Goal: Check status: Check status

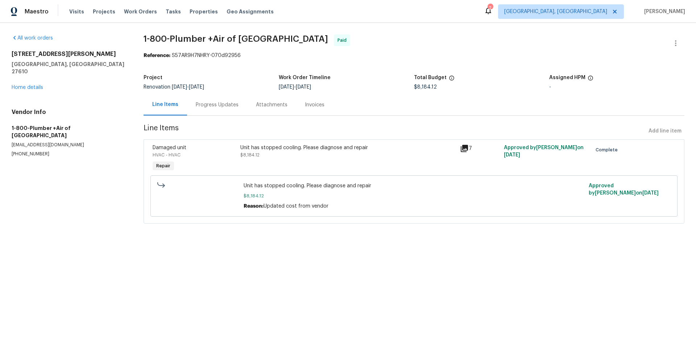
click at [199, 108] on div "Progress Updates" at bounding box center [217, 104] width 43 height 7
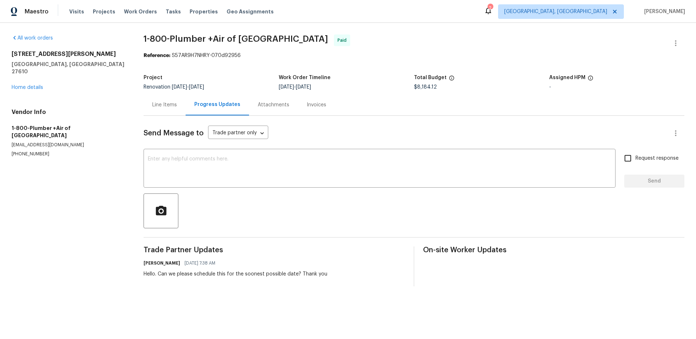
click at [280, 110] on div "Attachments" at bounding box center [273, 104] width 49 height 21
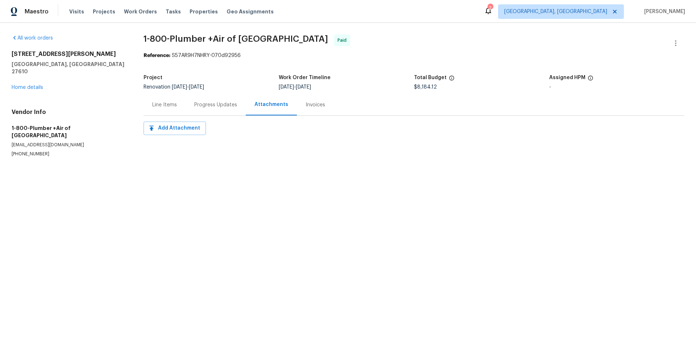
click at [320, 103] on div "Invoices" at bounding box center [316, 104] width 20 height 7
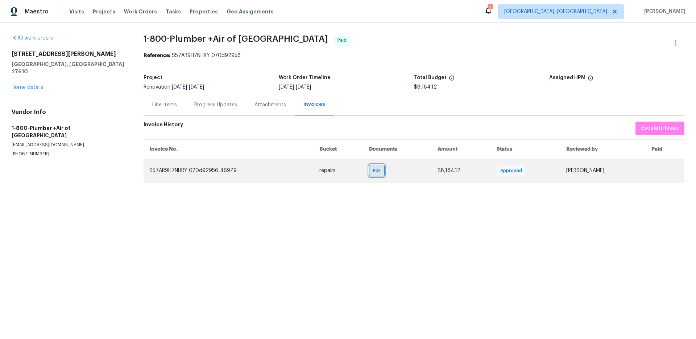
click at [379, 172] on span "PDF" at bounding box center [378, 170] width 11 height 7
click at [379, 169] on span "PDF" at bounding box center [378, 170] width 11 height 7
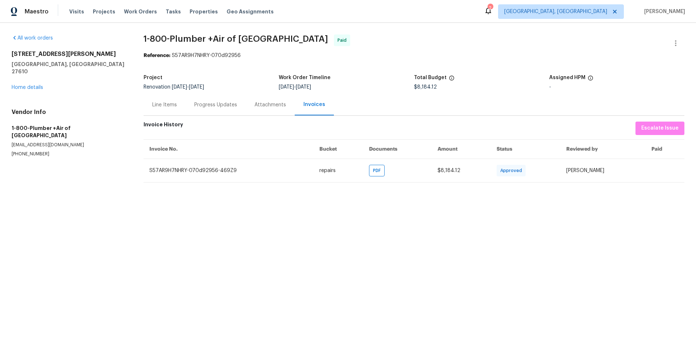
click at [168, 99] on div "Line Items" at bounding box center [165, 104] width 42 height 21
